Goal: Information Seeking & Learning: Learn about a topic

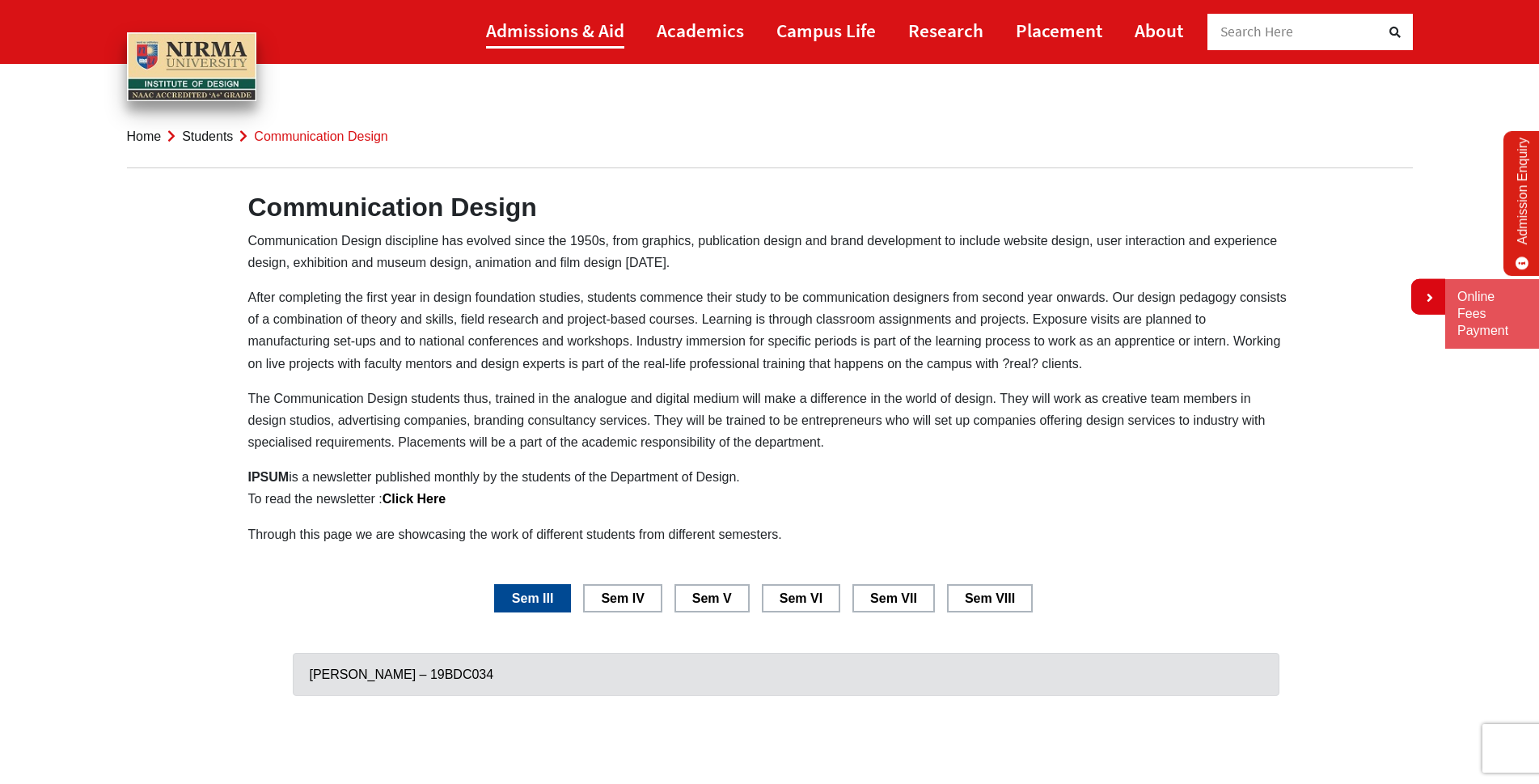
click at [554, 33] on link "Admissions & Aid" at bounding box center [554, 29] width 138 height 36
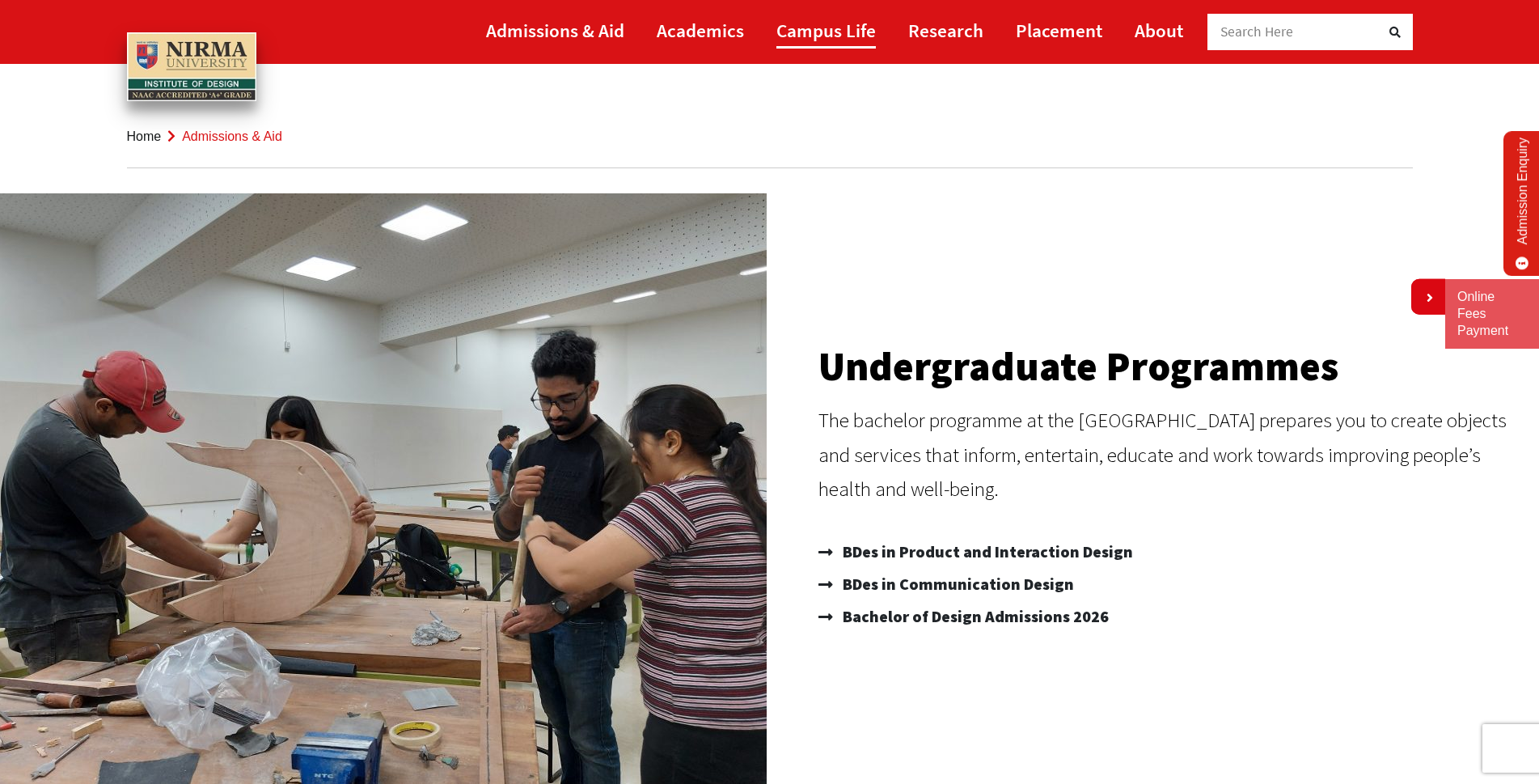
click at [813, 34] on link "Campus Life" at bounding box center [826, 29] width 100 height 36
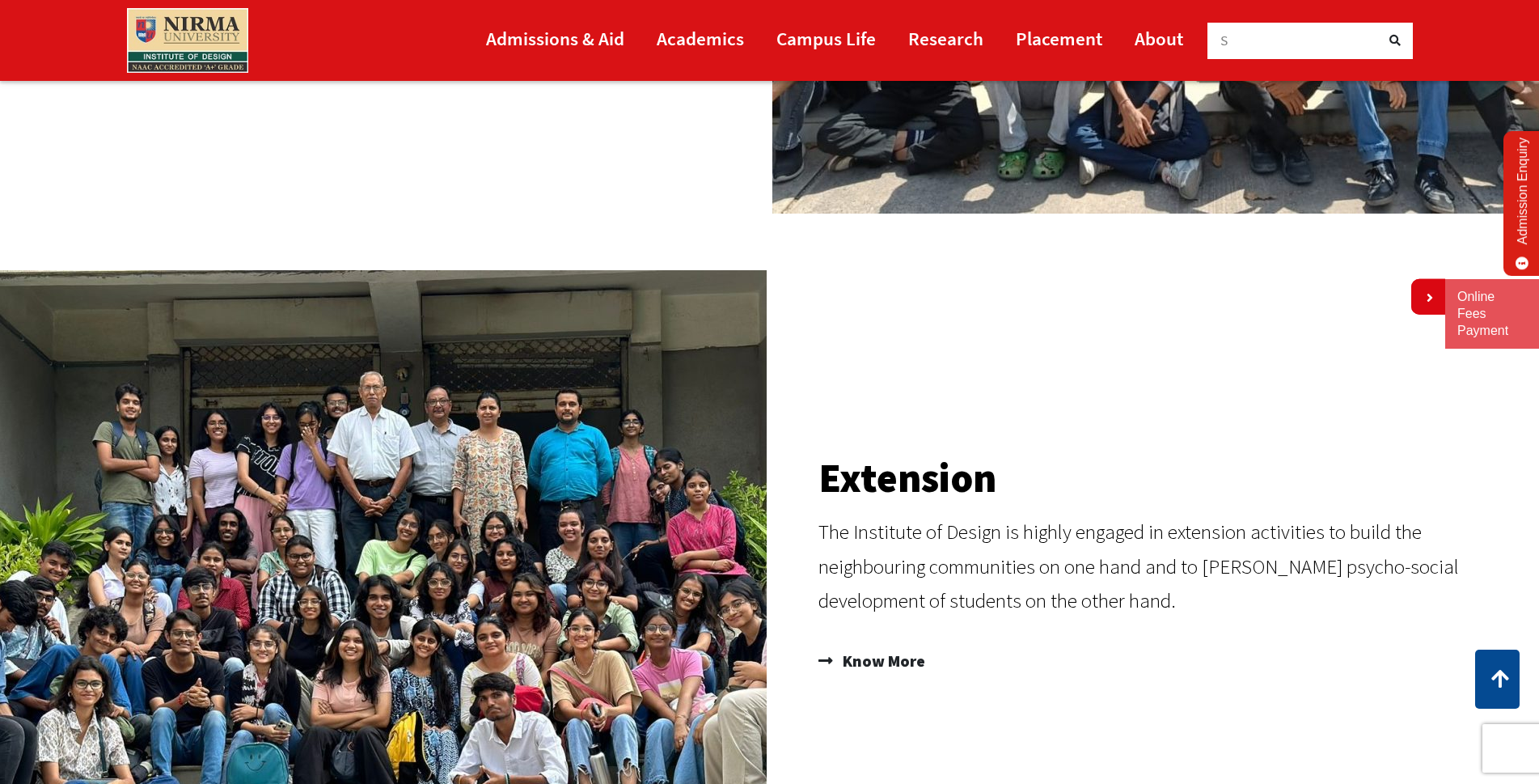
scroll to position [1137, 0]
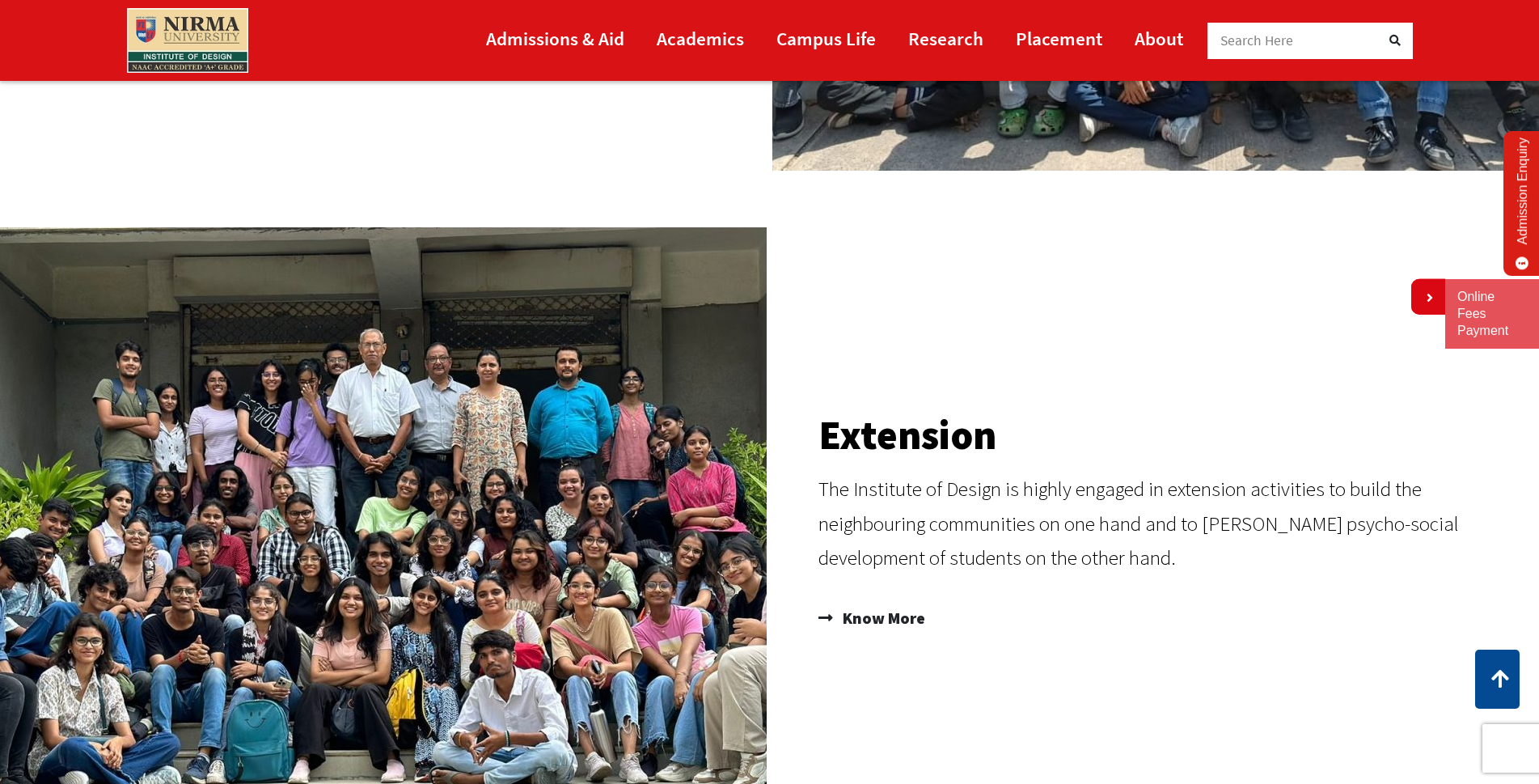
click at [219, 447] on img at bounding box center [382, 522] width 769 height 591
click at [330, 542] on img at bounding box center [382, 522] width 769 height 591
click at [232, 554] on img at bounding box center [382, 522] width 769 height 591
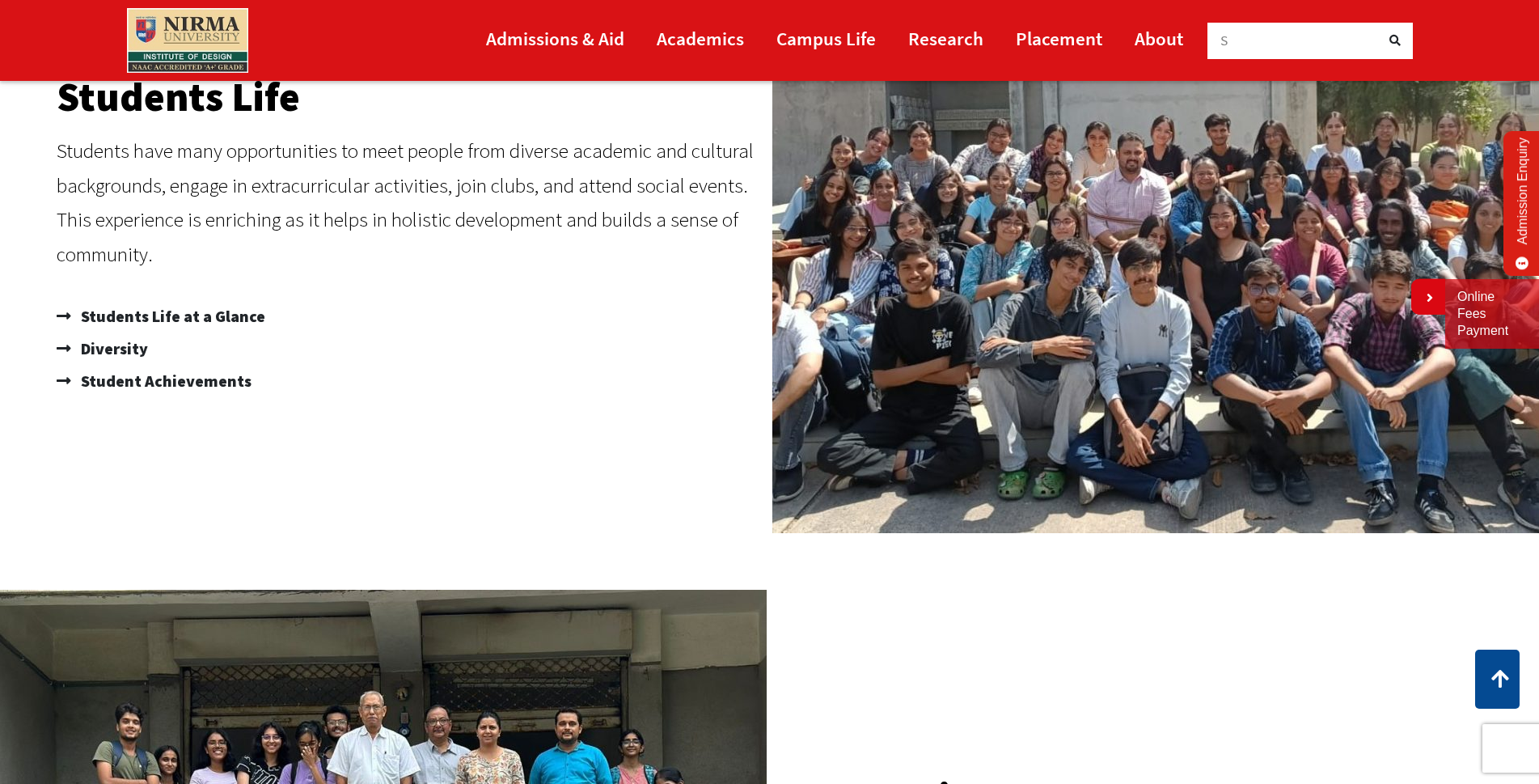
scroll to position [466, 0]
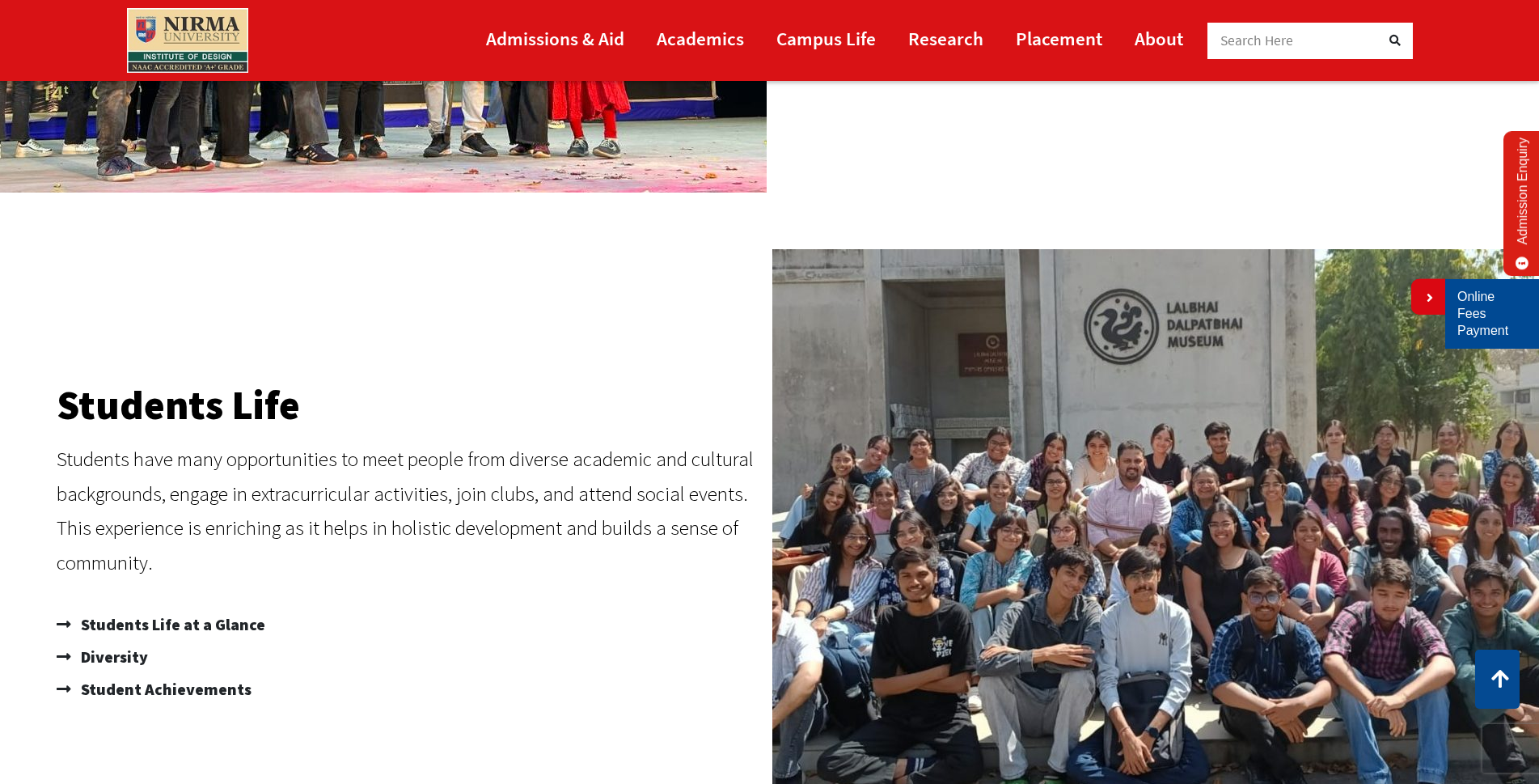
click at [1469, 316] on link "Online Fees Payment" at bounding box center [1492, 313] width 69 height 50
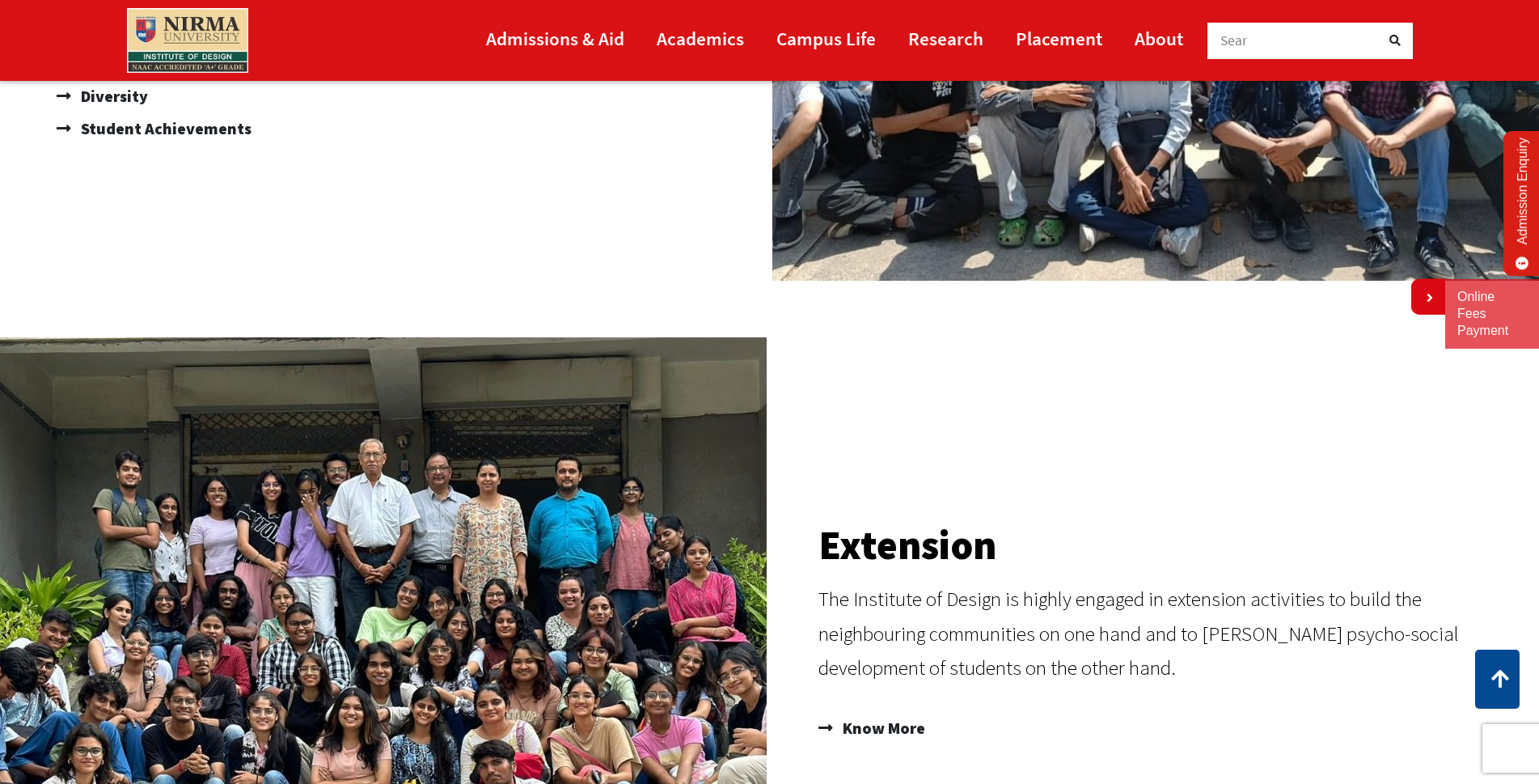
scroll to position [1048, 0]
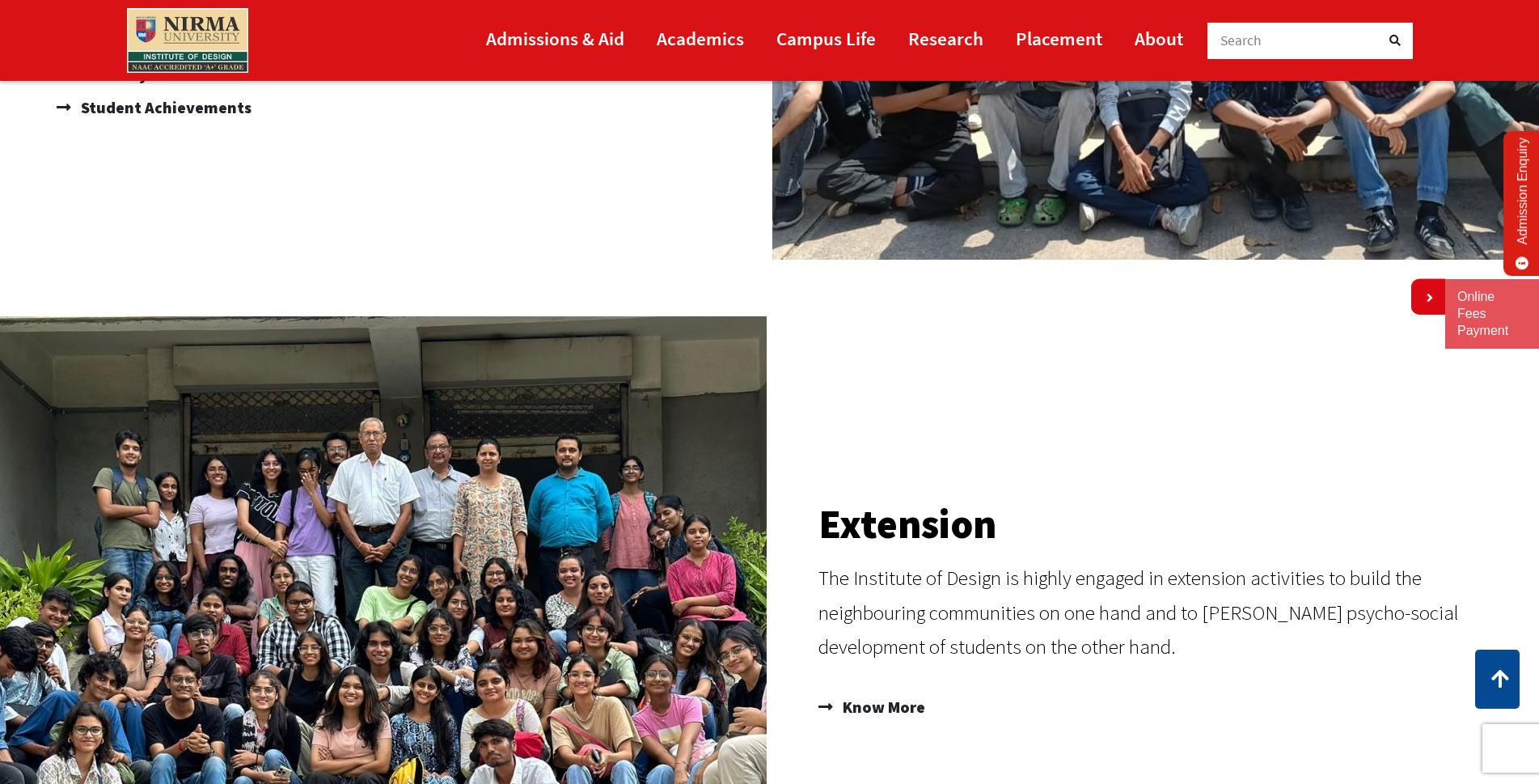
click at [229, 581] on img at bounding box center [382, 611] width 769 height 591
click at [375, 605] on img at bounding box center [382, 611] width 769 height 591
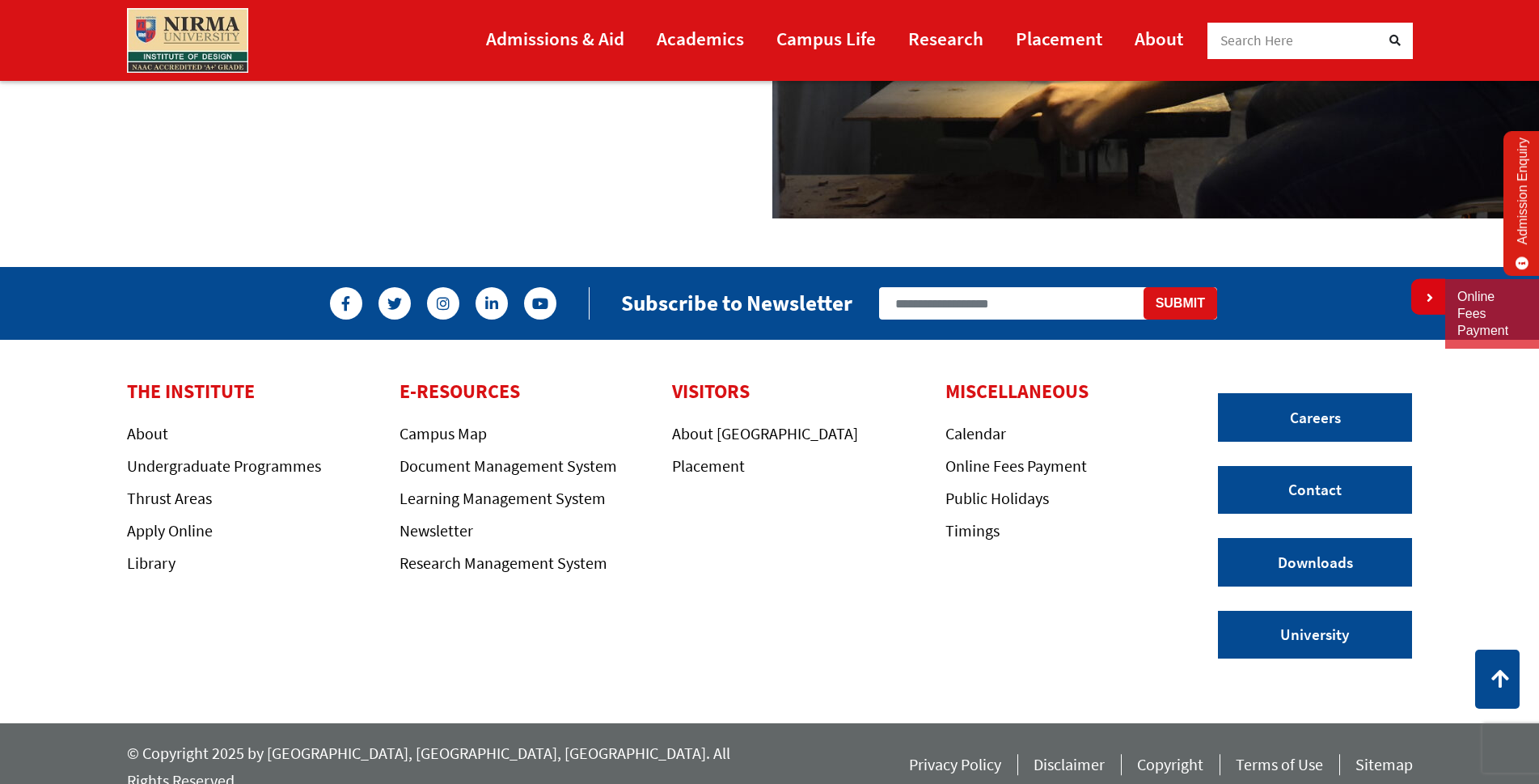
scroll to position [2820, 0]
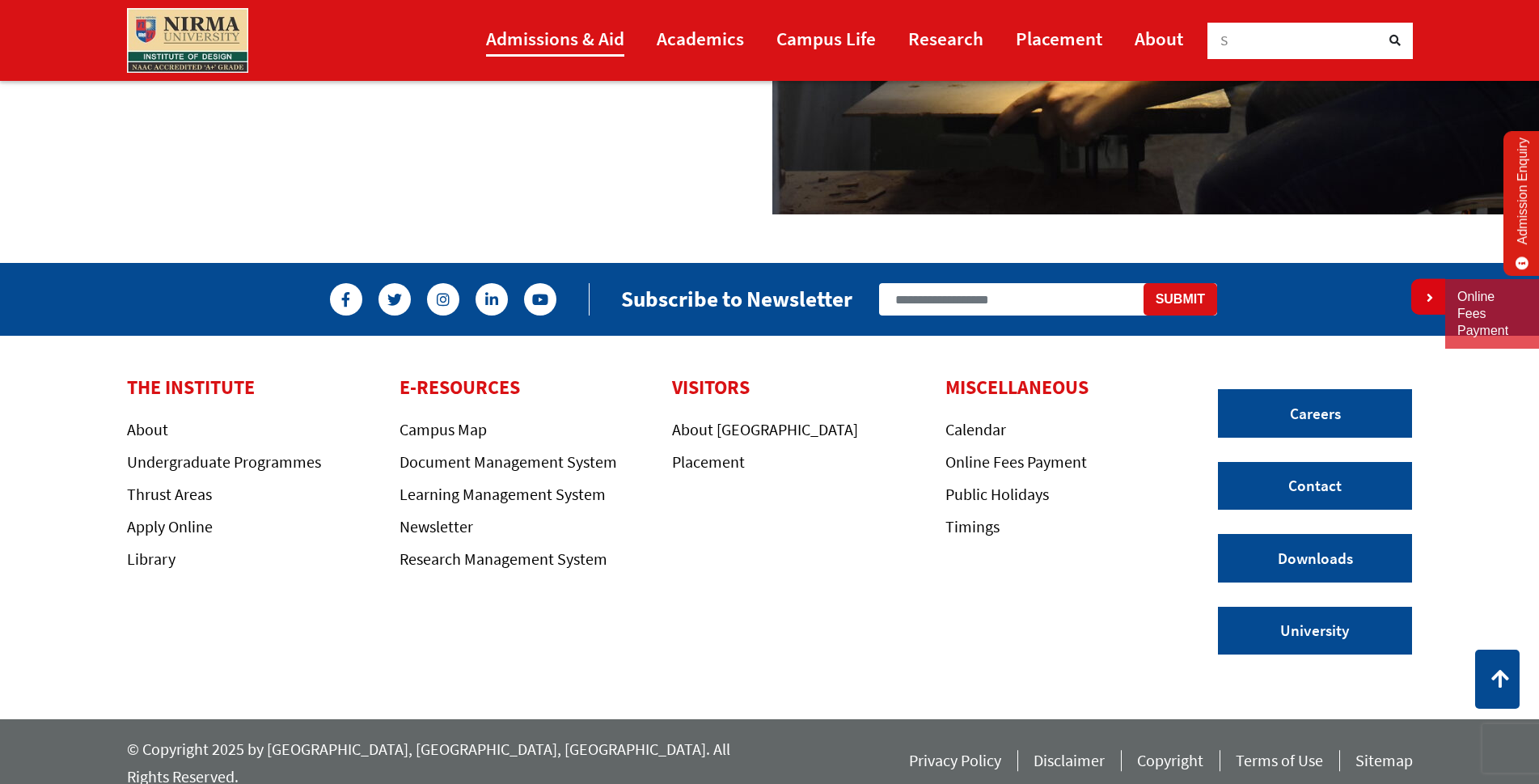
click at [595, 45] on link "Admissions & Aid" at bounding box center [554, 38] width 138 height 36
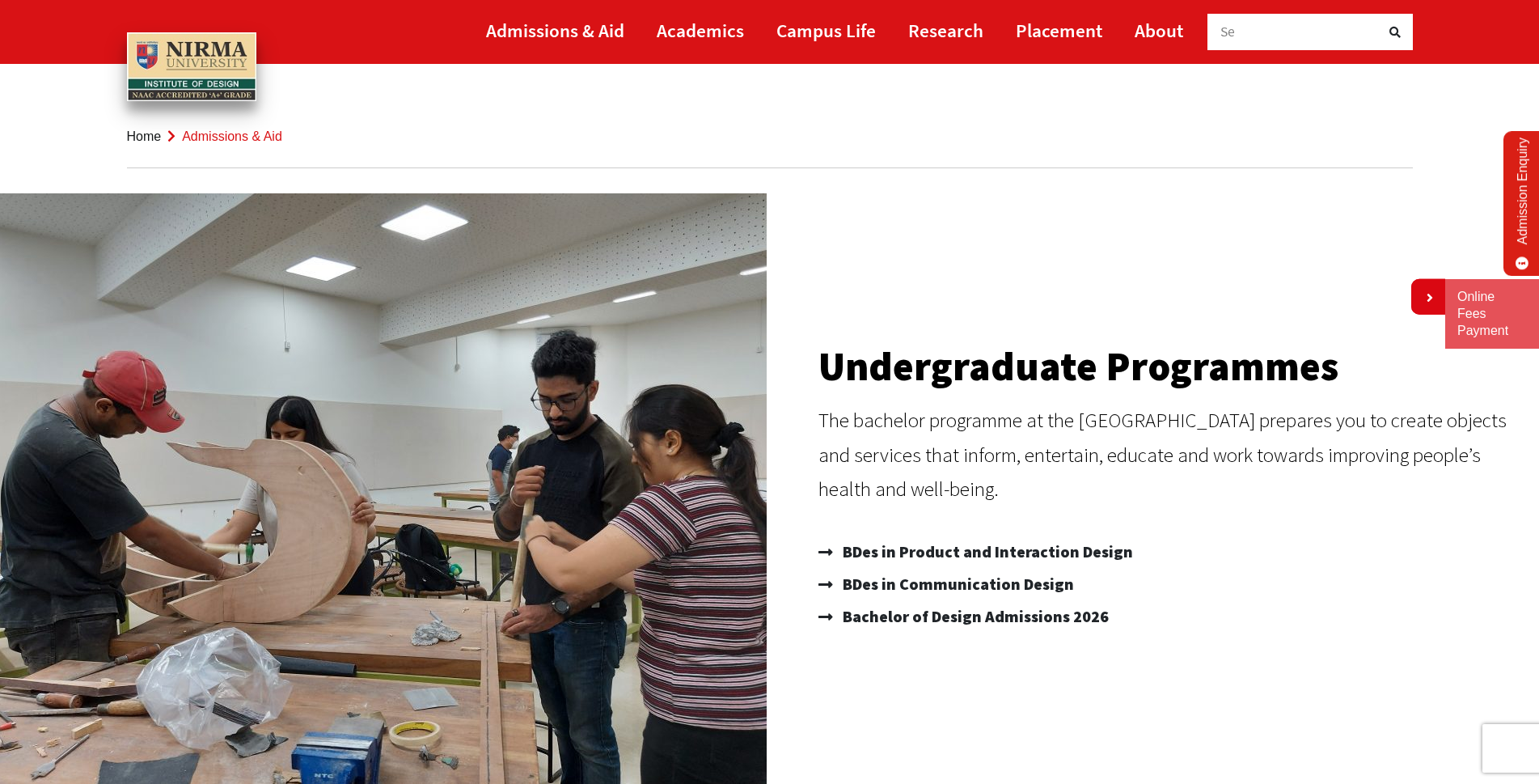
click at [1518, 194] on link "Admission Enquiry" at bounding box center [1522, 203] width 38 height 145
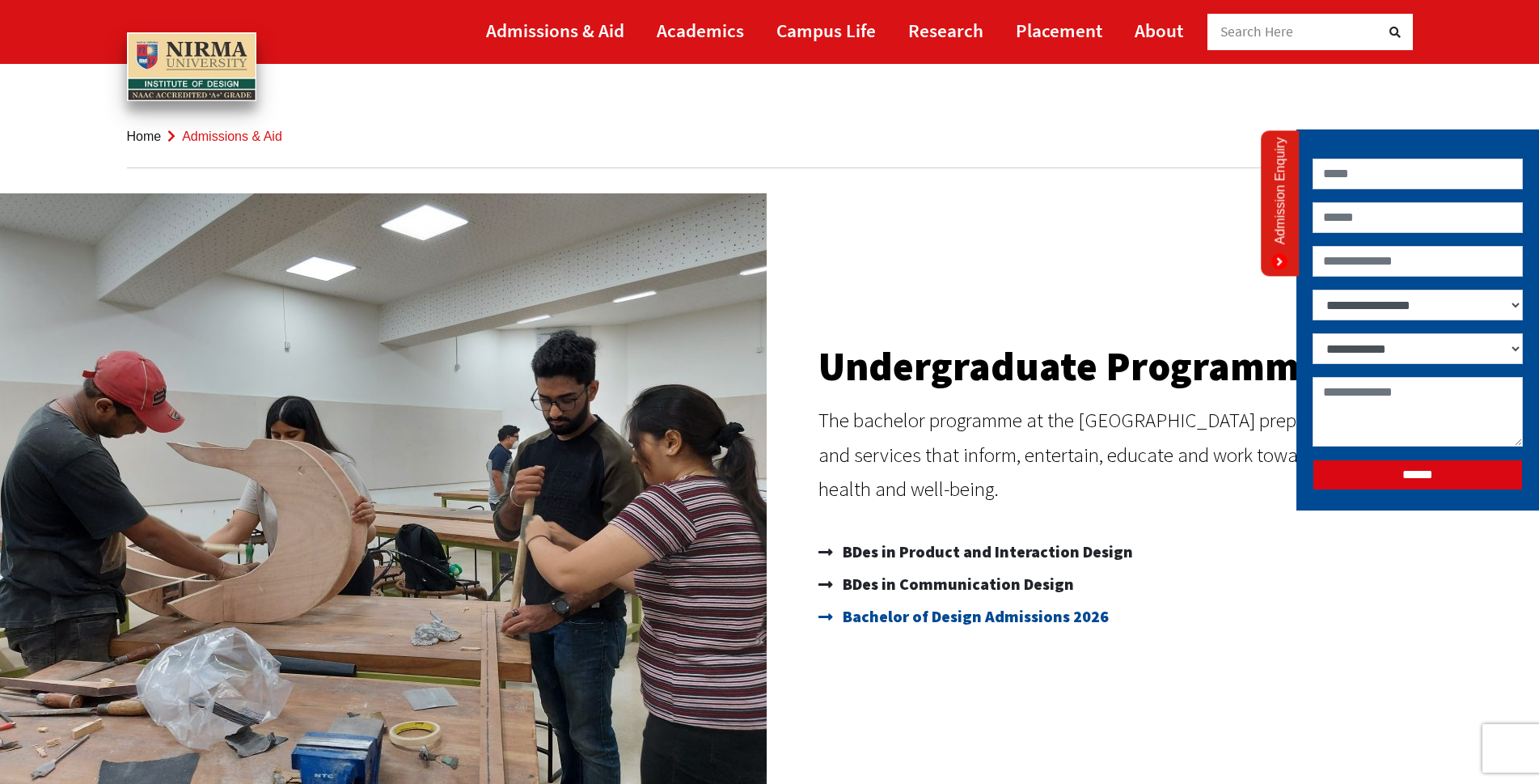
click at [1146, 612] on link "Bachelor of Design Admissions 2026" at bounding box center [1170, 616] width 705 height 32
